Goal: Navigation & Orientation: Find specific page/section

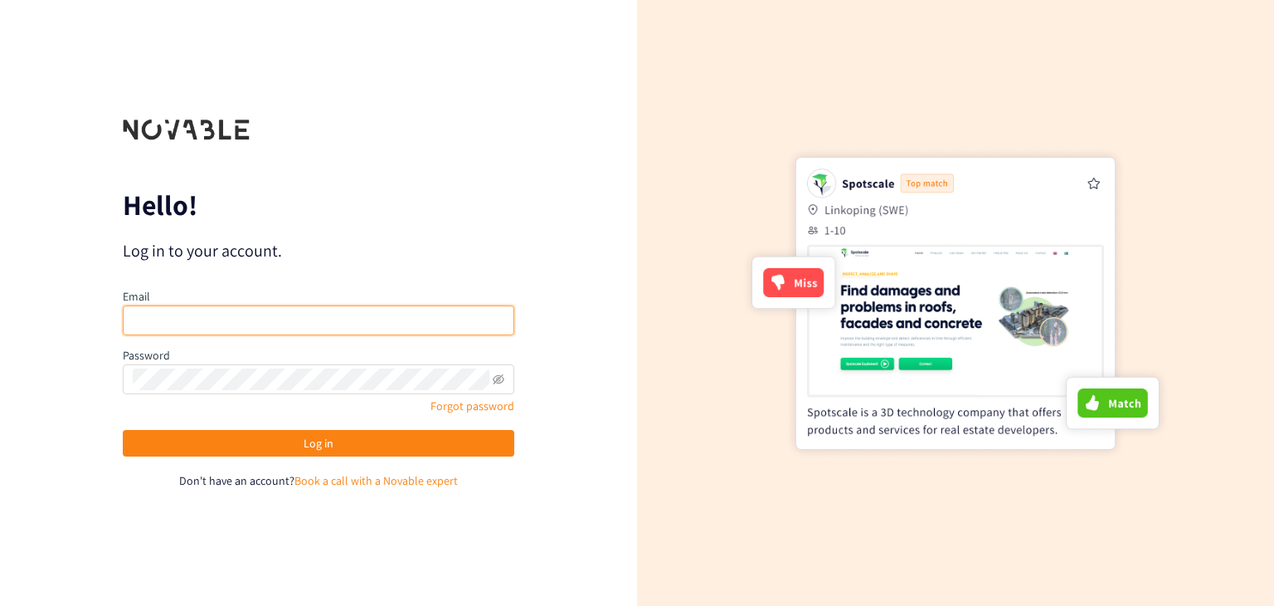
click at [293, 323] on input "email" at bounding box center [319, 320] width 392 height 30
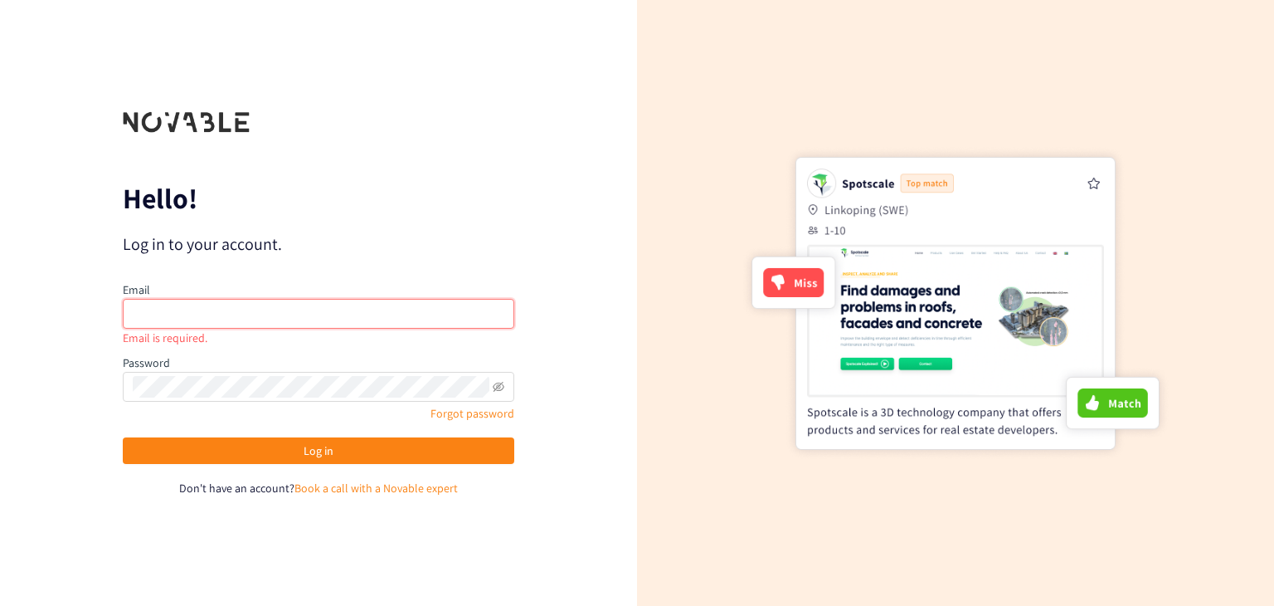
type input "[EMAIL_ADDRESS][DOMAIN_NAME]"
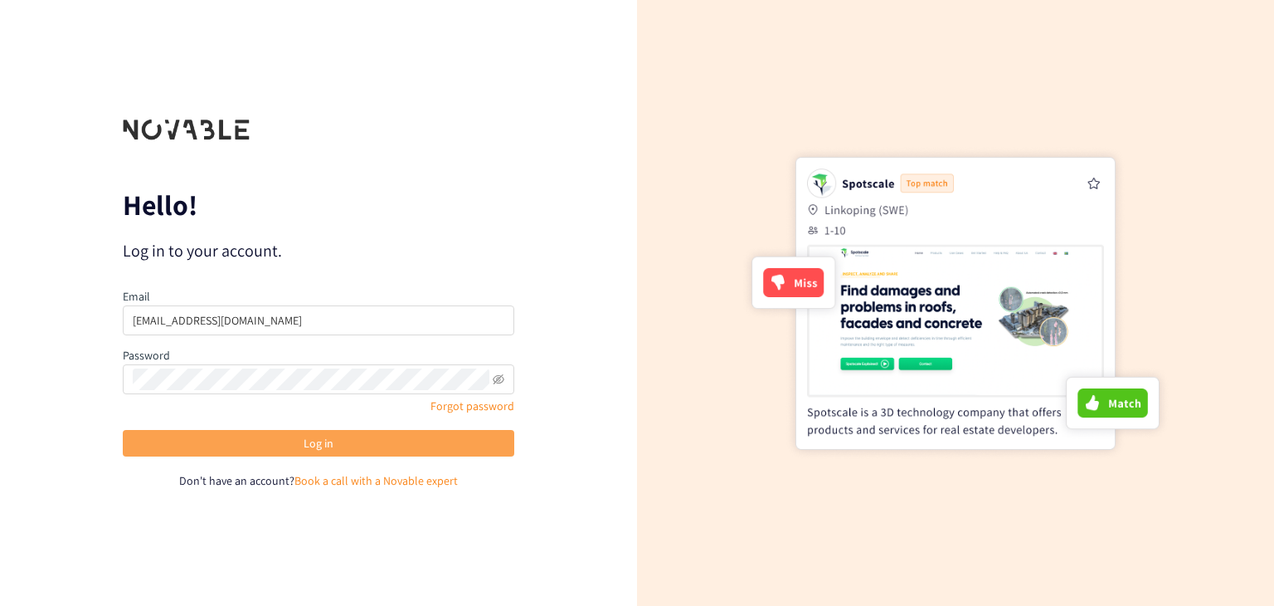
click at [302, 445] on button "Log in" at bounding box center [319, 443] width 392 height 27
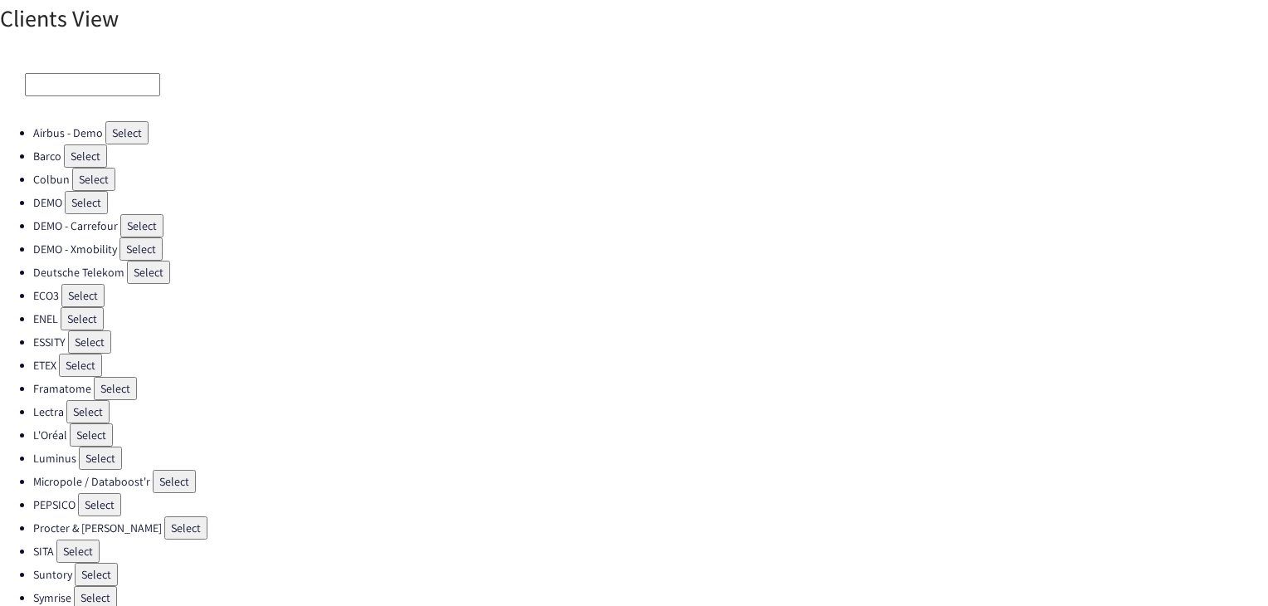
click at [73, 200] on button "Select" at bounding box center [86, 202] width 43 height 23
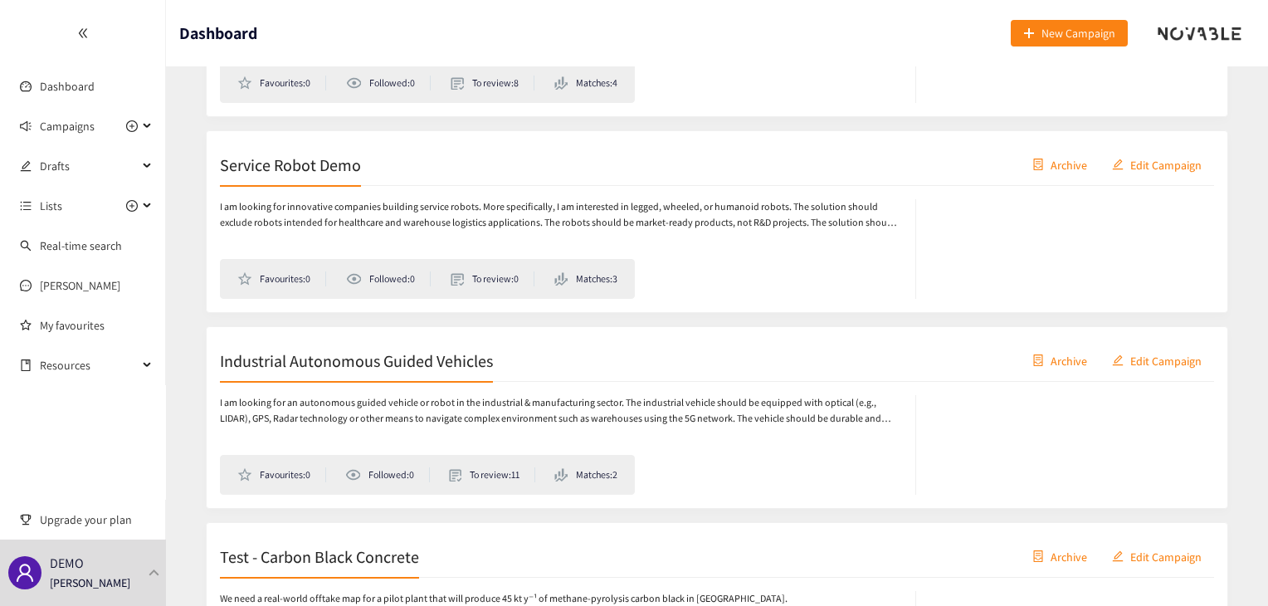
scroll to position [415, 0]
